Goal: Navigation & Orientation: Find specific page/section

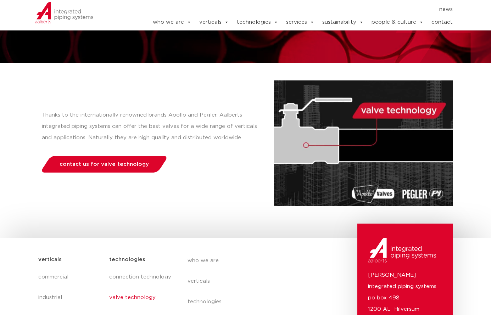
scroll to position [142, 0]
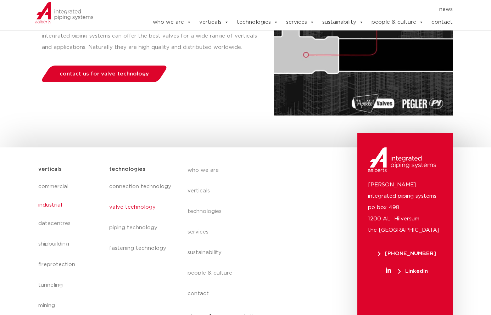
click at [51, 202] on link "industrial" at bounding box center [70, 205] width 64 height 16
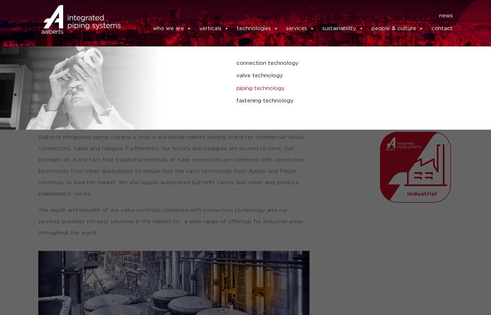
click at [269, 87] on link "piping technology" at bounding box center [329, 88] width 184 height 9
